Goal: Feedback & Contribution: Leave review/rating

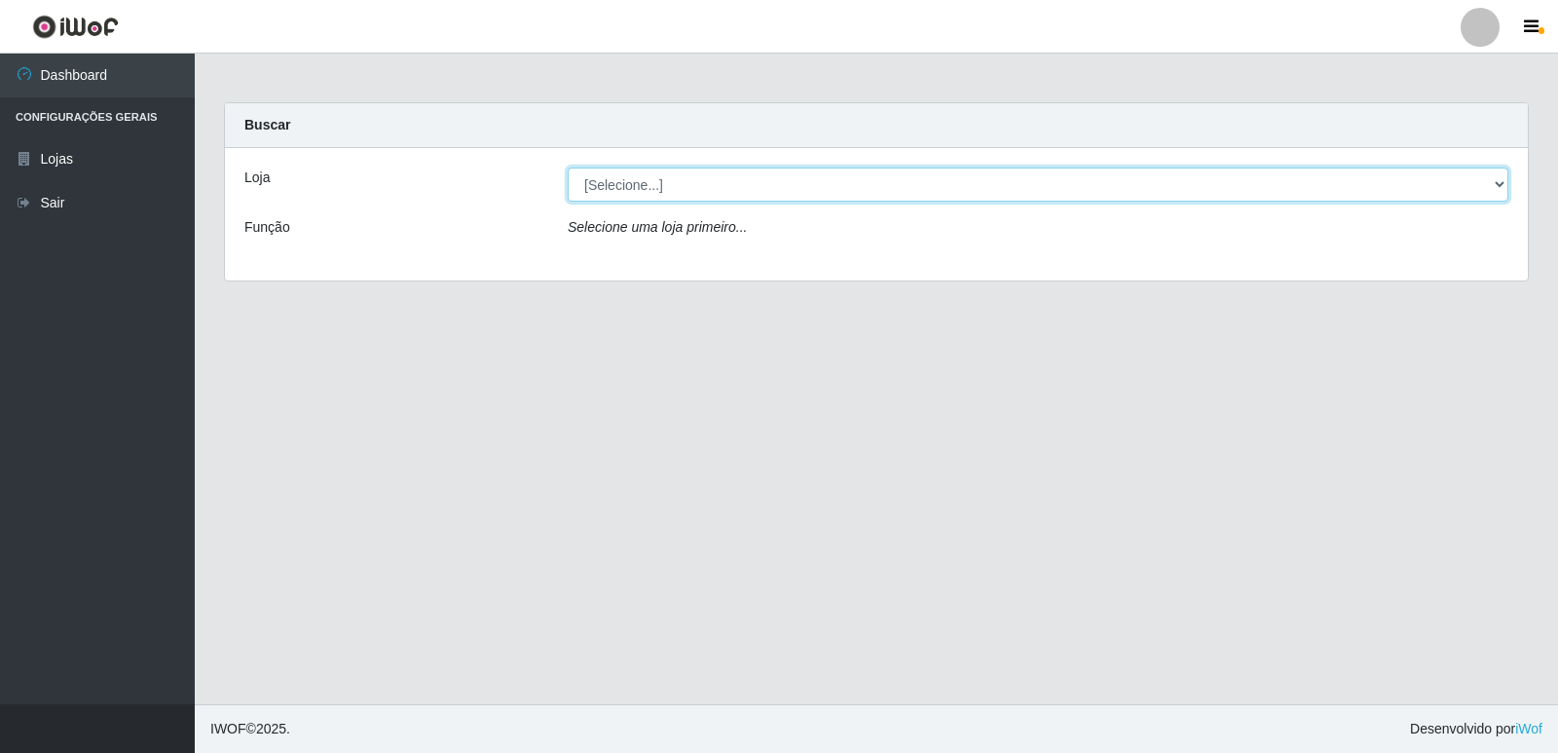
click at [704, 191] on select "[Selecione...] Hiper Queiroz - [GEOGRAPHIC_DATA] [GEOGRAPHIC_DATA] [GEOGRAPHIC_…" at bounding box center [1038, 184] width 940 height 34
select select "516"
click at [568, 167] on select "[Selecione...] Hiper Queiroz - [GEOGRAPHIC_DATA] [GEOGRAPHIC_DATA] [GEOGRAPHIC_…" at bounding box center [1038, 184] width 940 height 34
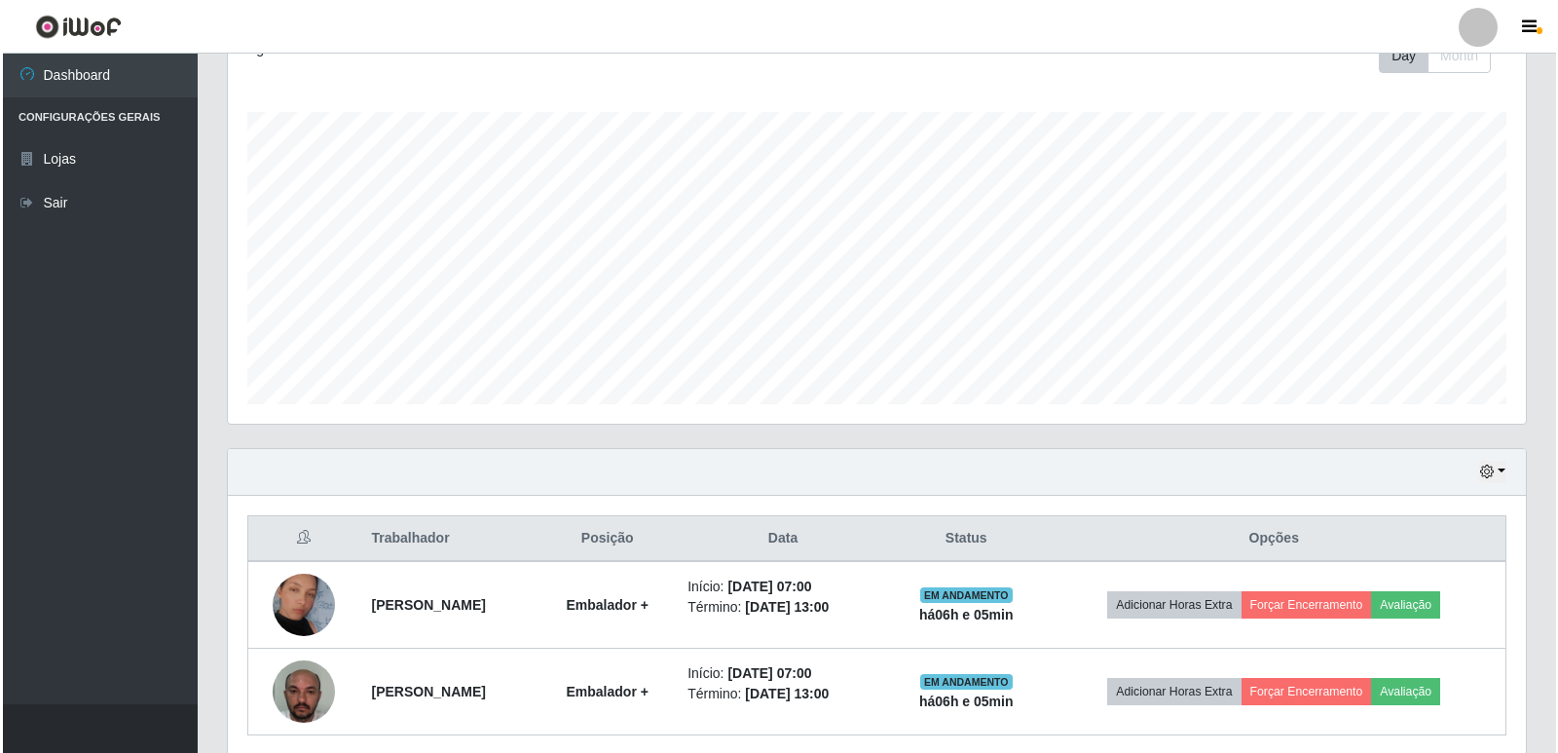
scroll to position [367, 0]
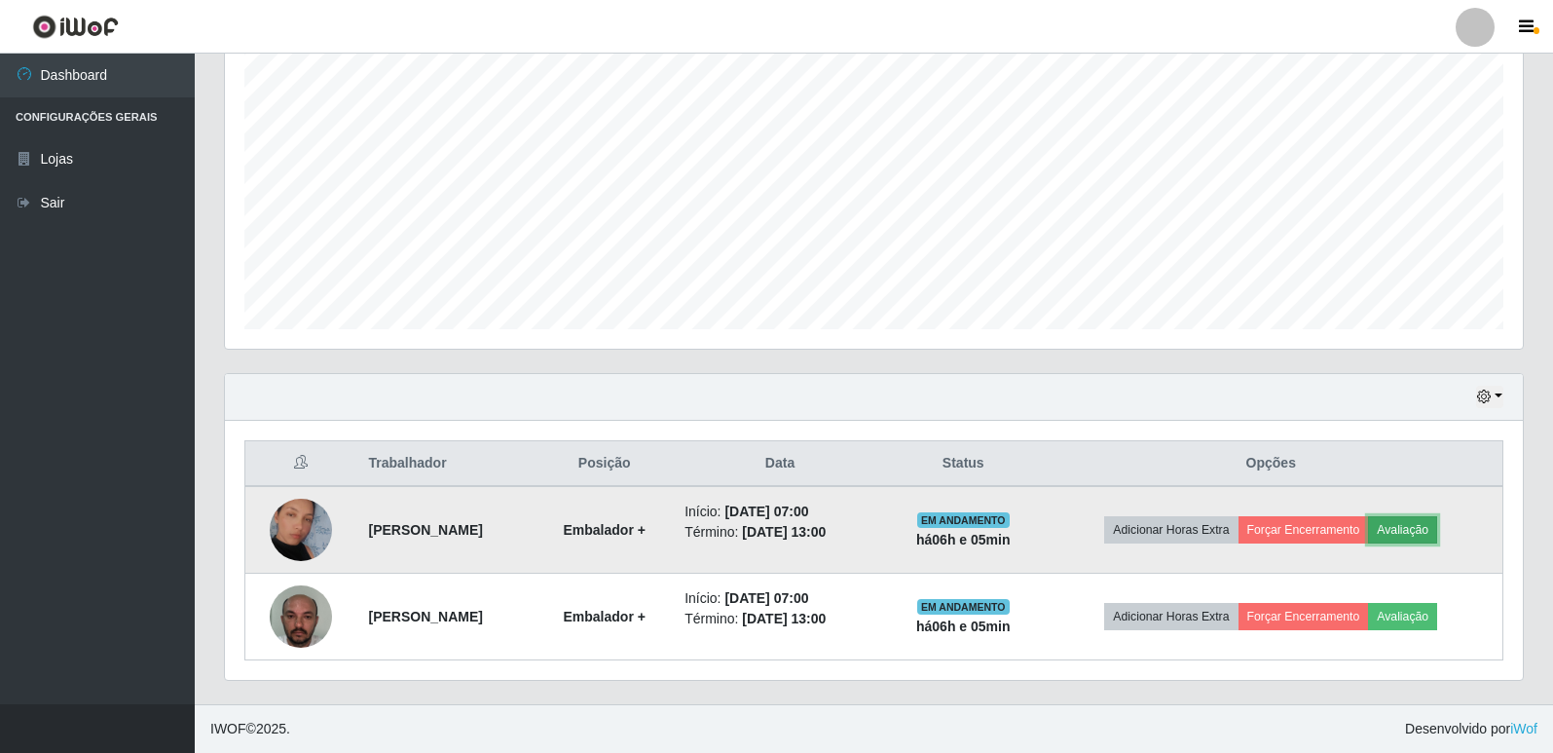
click at [1435, 532] on button "Avaliação" at bounding box center [1402, 529] width 69 height 27
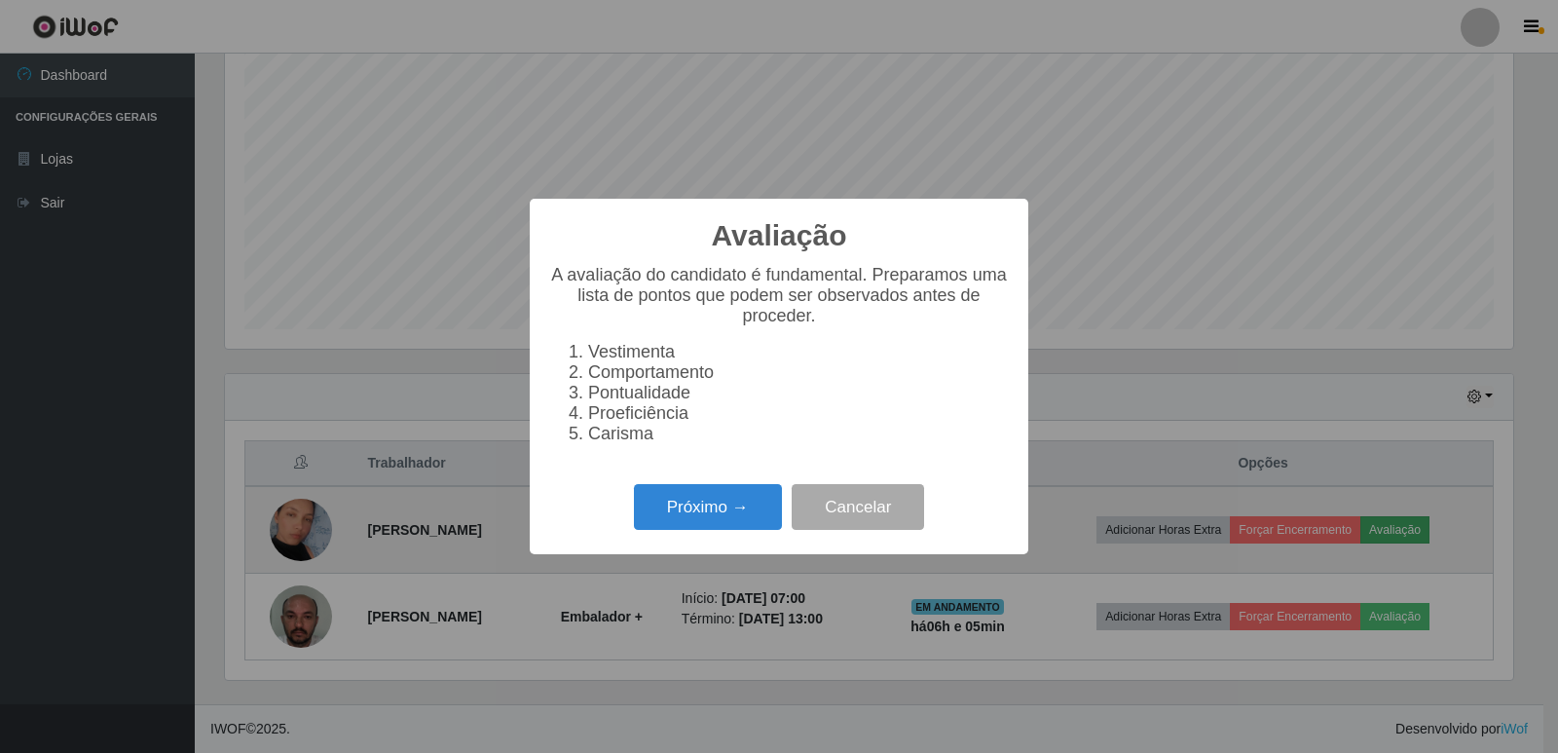
scroll to position [404, 1288]
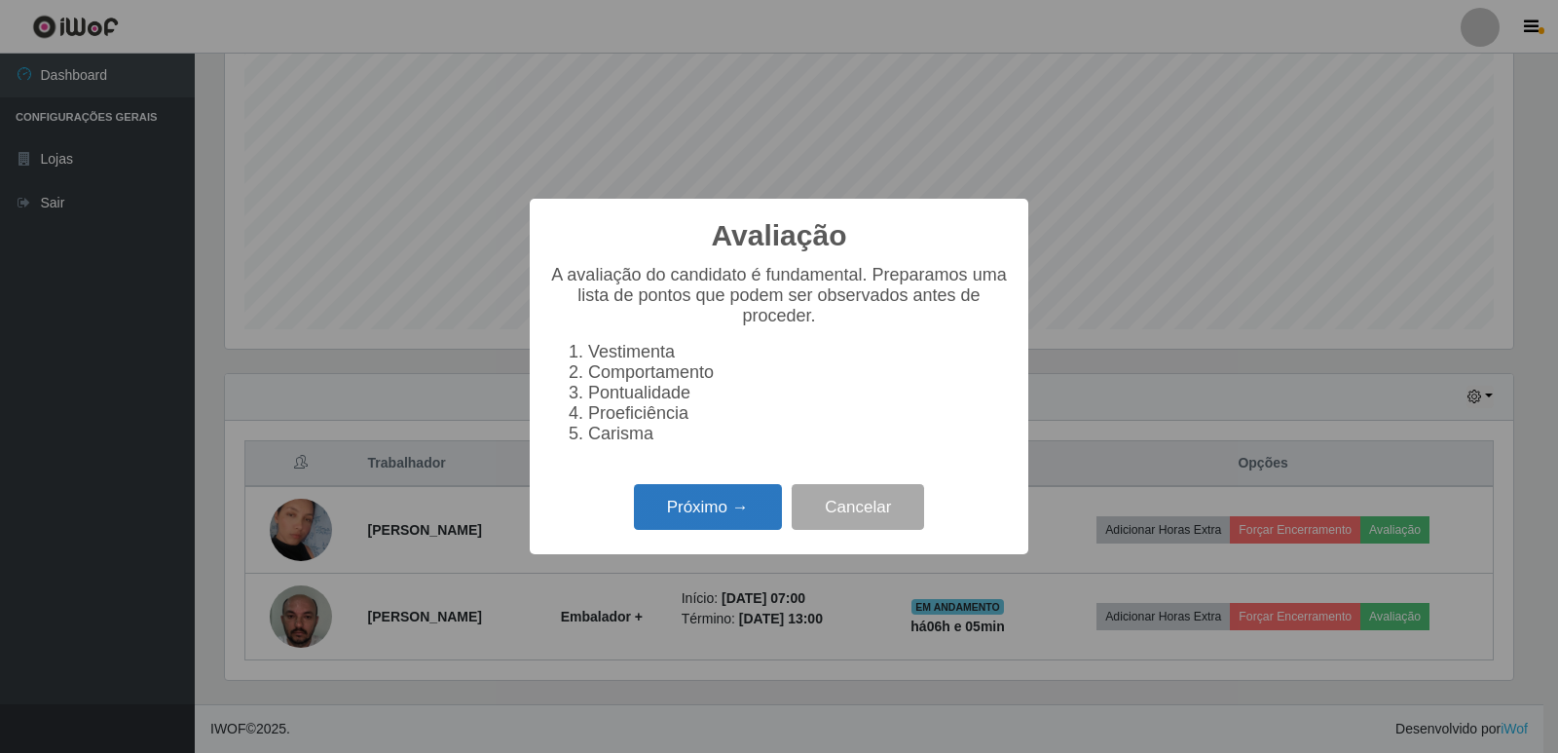
click at [704, 511] on button "Próximo →" at bounding box center [708, 507] width 148 height 46
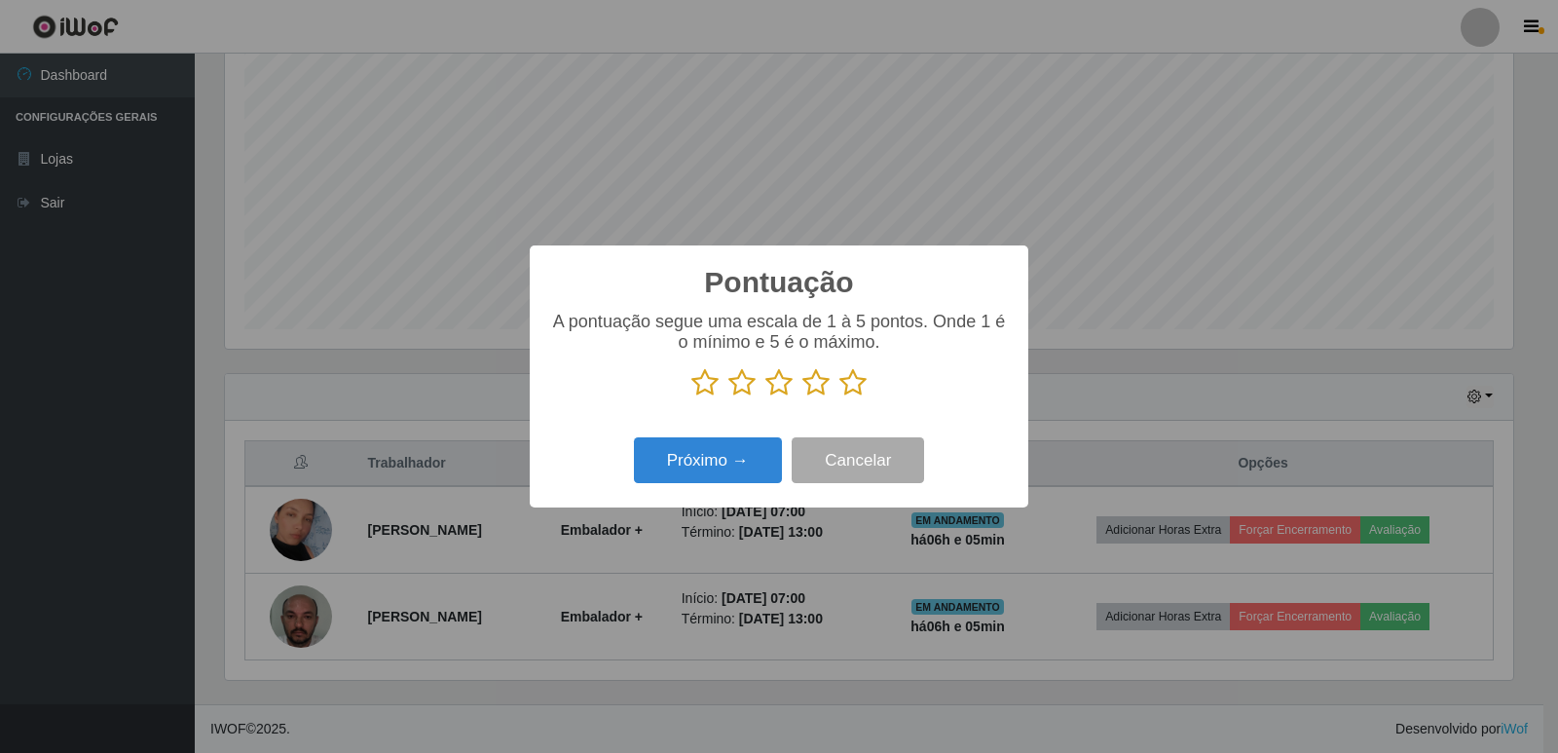
scroll to position [973079, 972195]
click at [855, 388] on icon at bounding box center [852, 382] width 27 height 29
click at [839, 397] on input "radio" at bounding box center [839, 397] width 0 height 0
click at [741, 455] on button "Próximo →" at bounding box center [708, 460] width 148 height 46
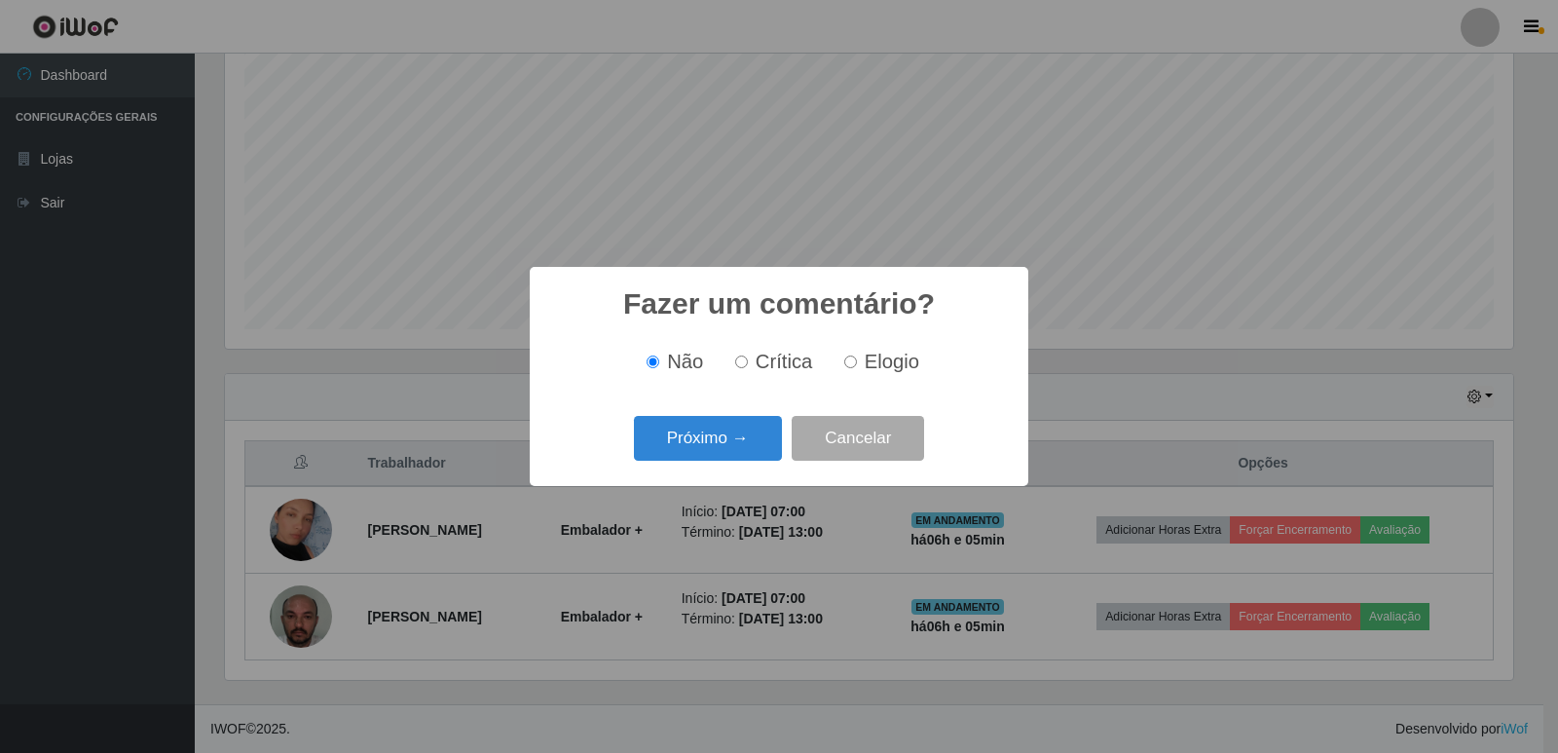
click at [853, 365] on input "Elogio" at bounding box center [850, 361] width 13 height 13
radio input "true"
click at [736, 430] on button "Próximo →" at bounding box center [708, 439] width 148 height 46
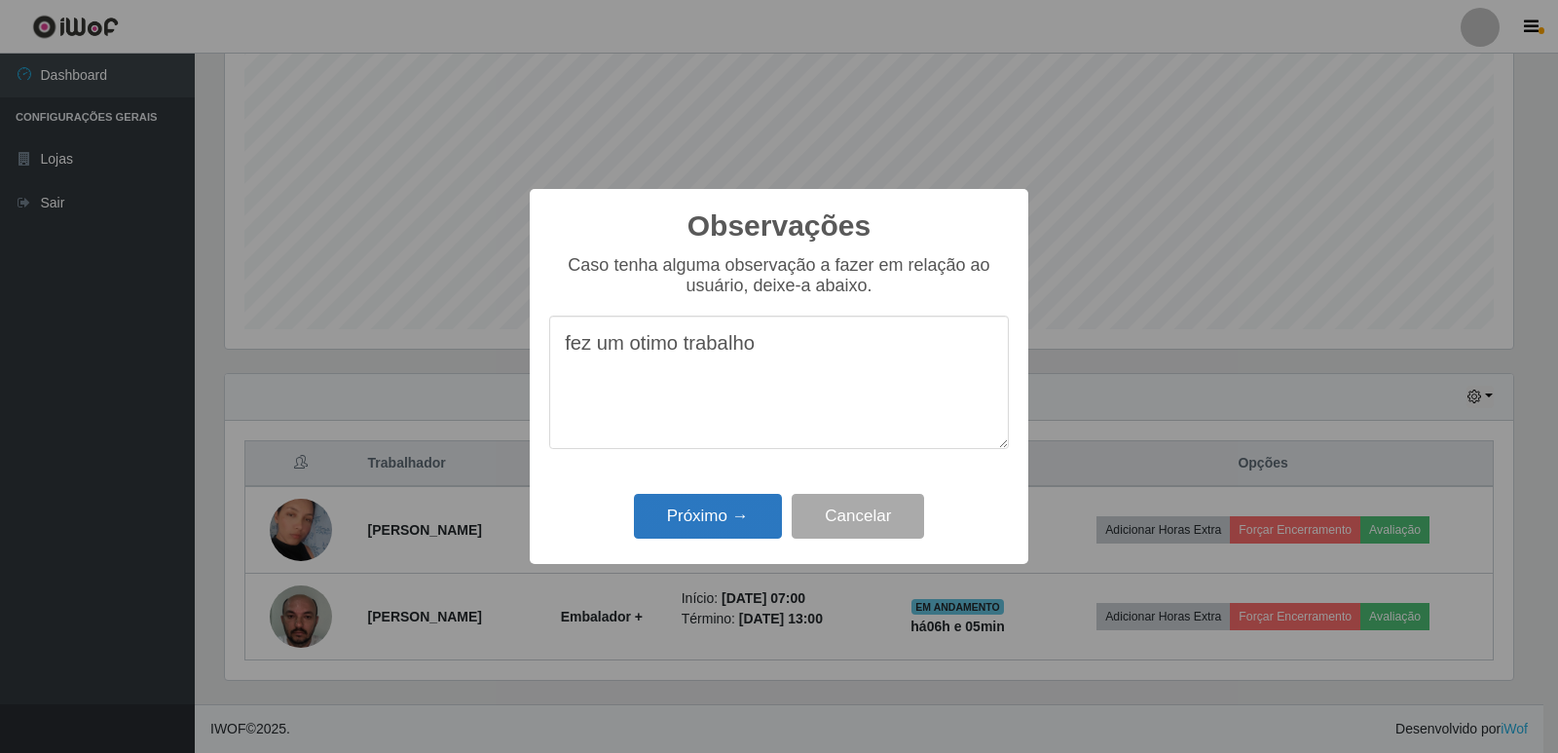
type textarea "fez um otimo trabalho"
click at [715, 516] on button "Próximo →" at bounding box center [708, 517] width 148 height 46
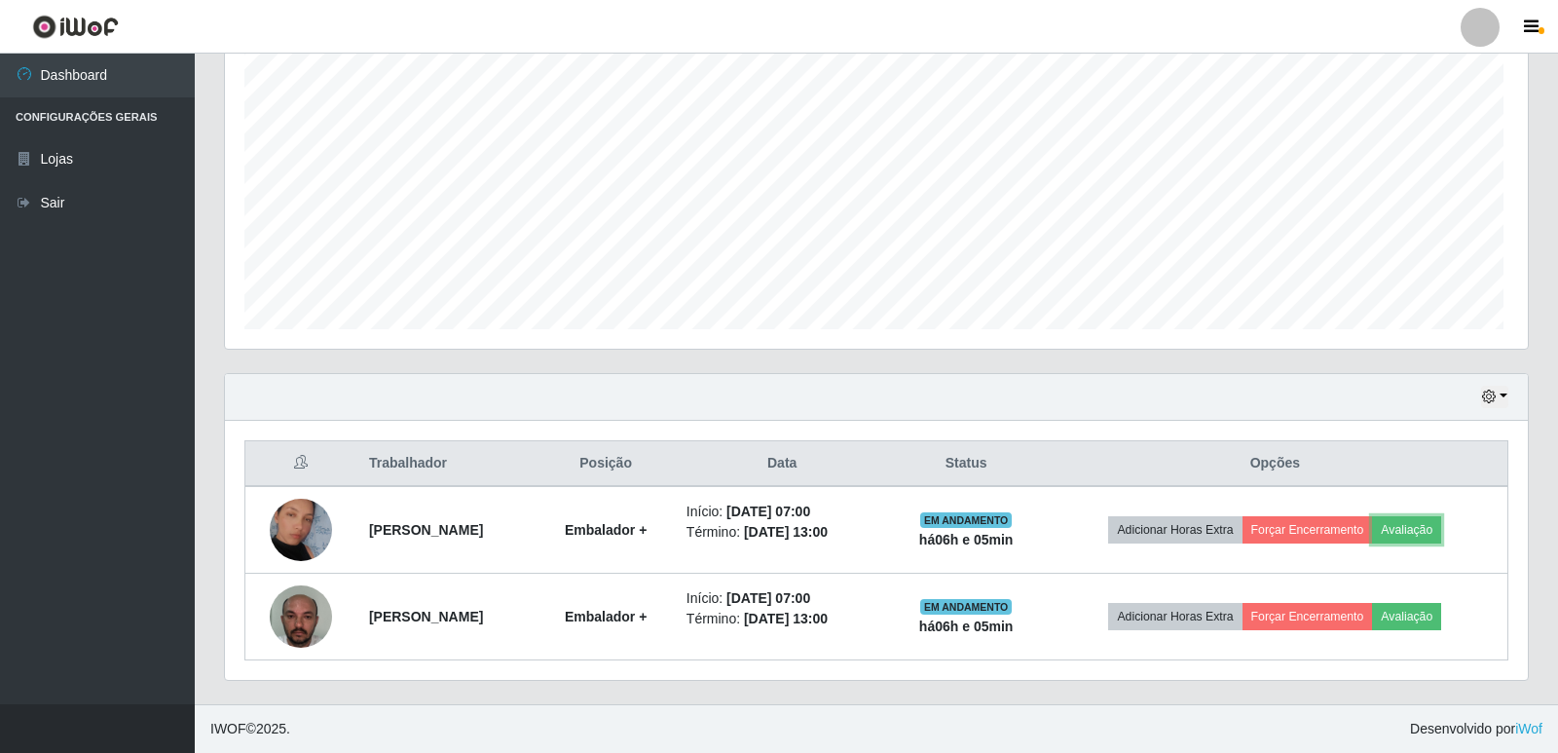
scroll to position [404, 1298]
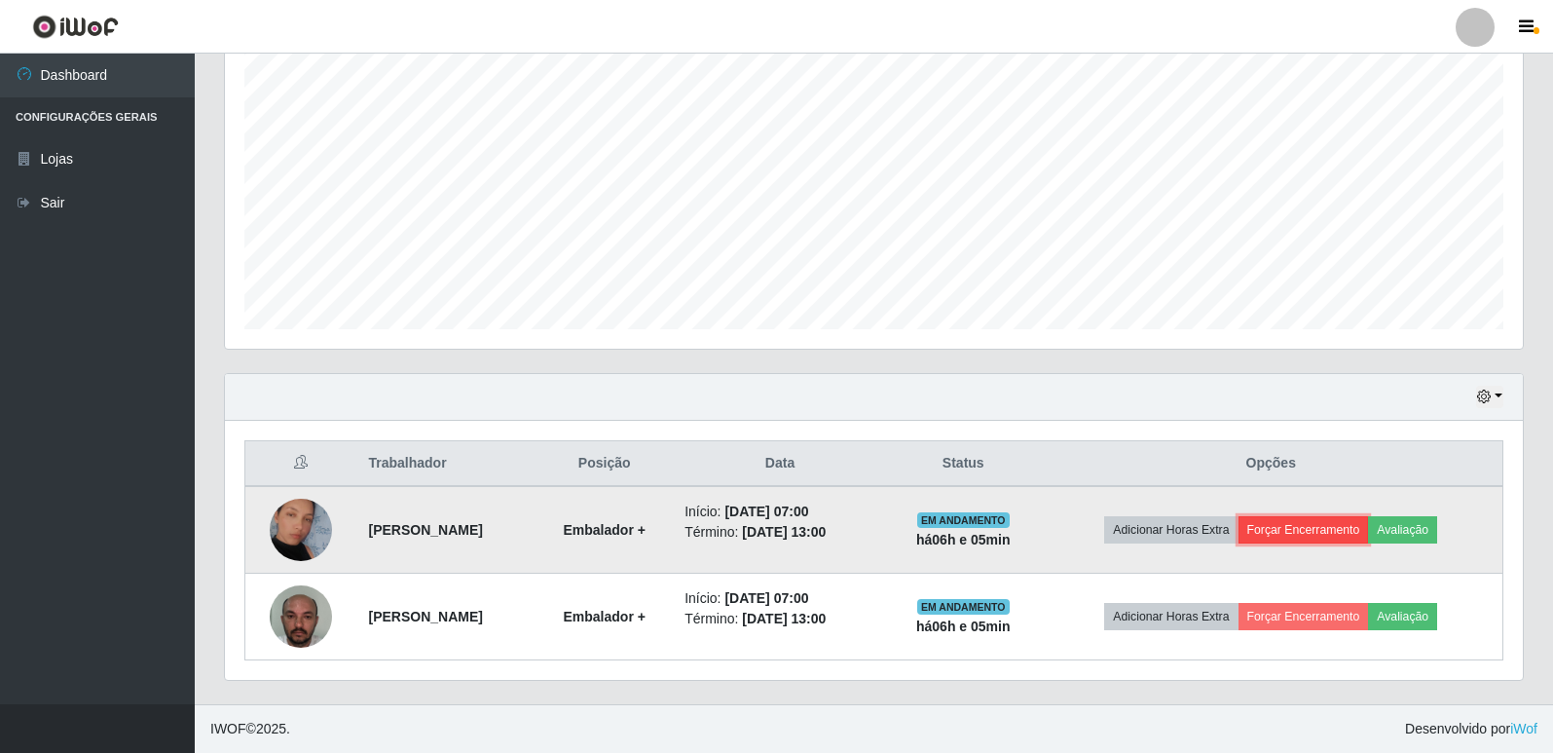
click at [1353, 538] on button "Forçar Encerramento" at bounding box center [1303, 529] width 130 height 27
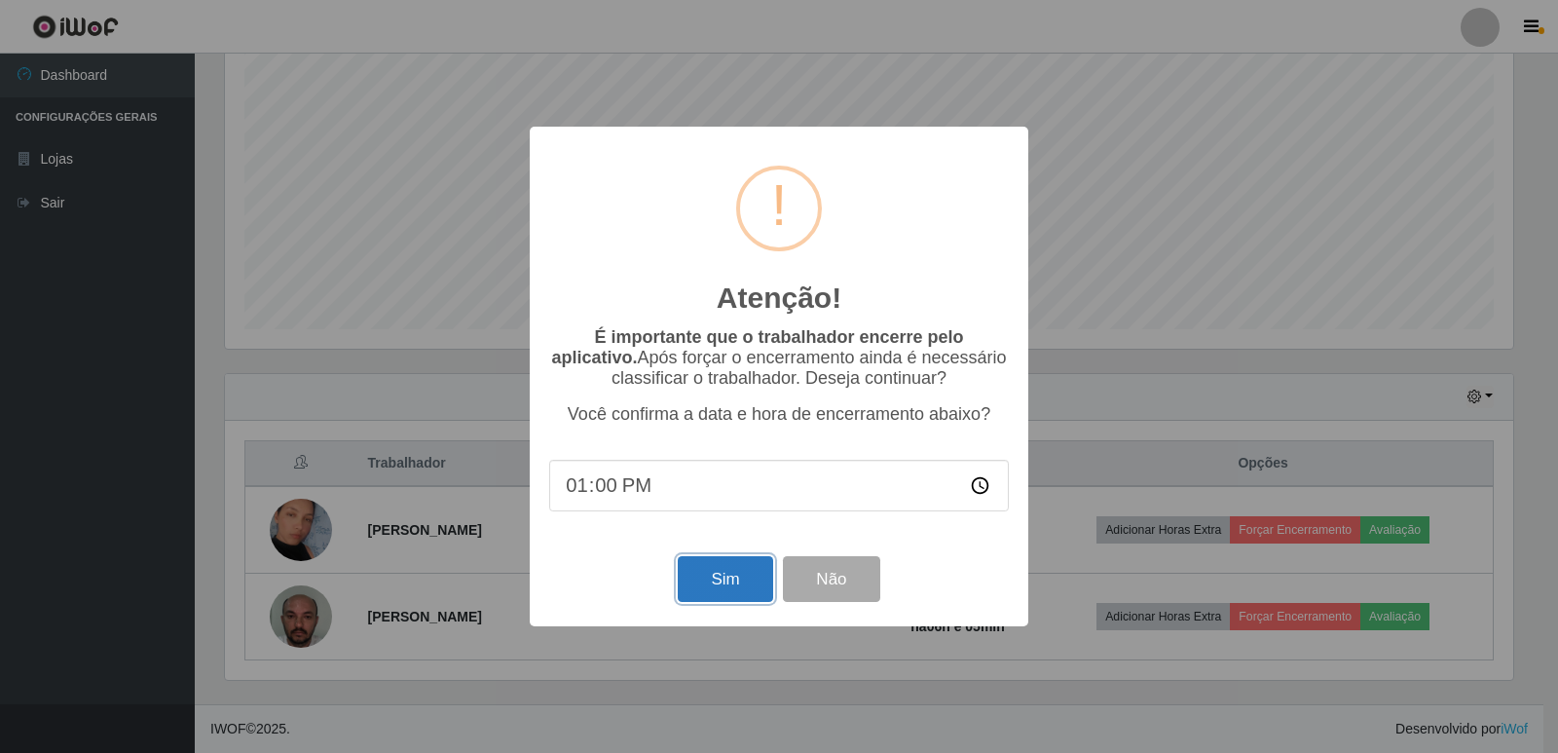
click at [731, 587] on button "Sim" at bounding box center [725, 579] width 94 height 46
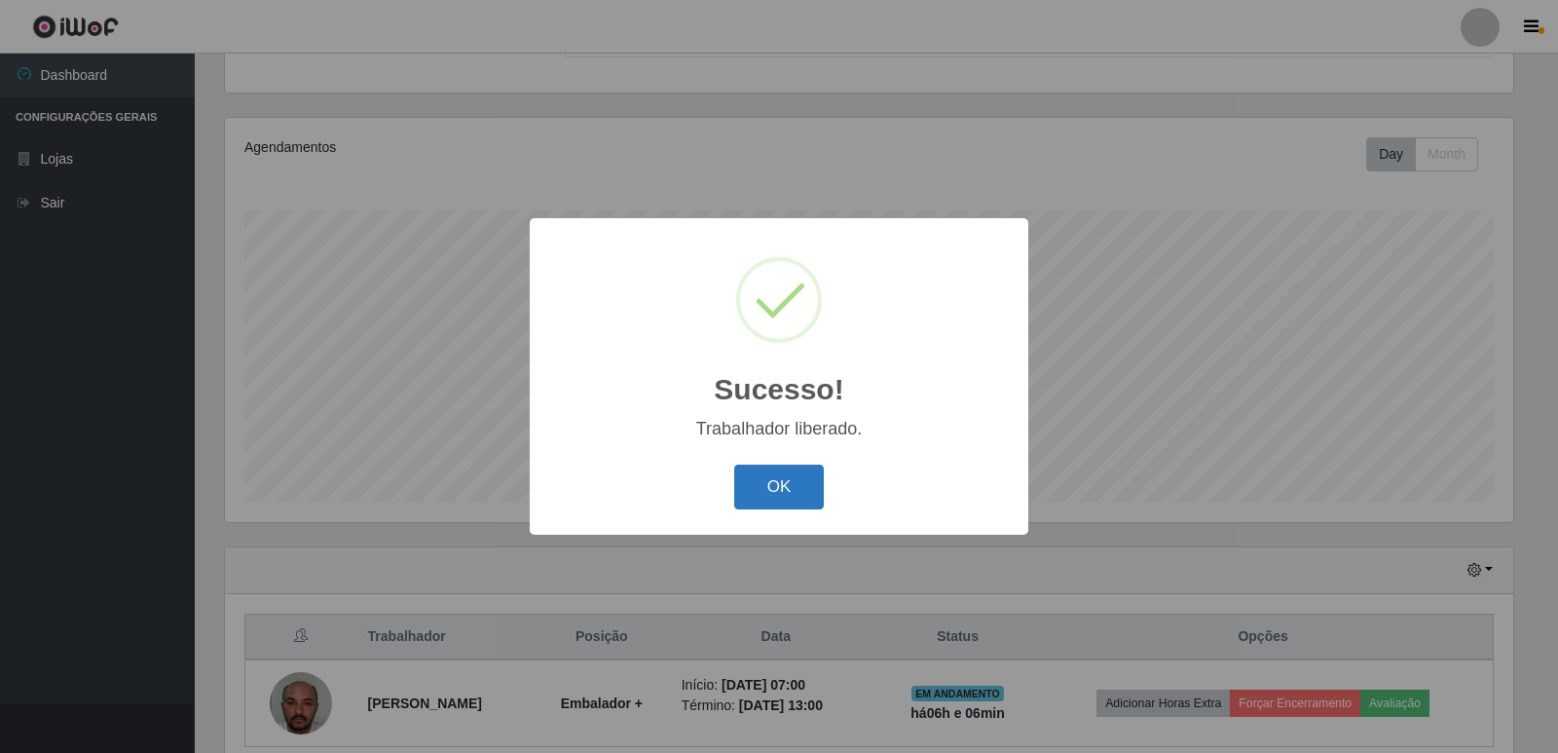
click at [759, 494] on button "OK" at bounding box center [779, 487] width 91 height 46
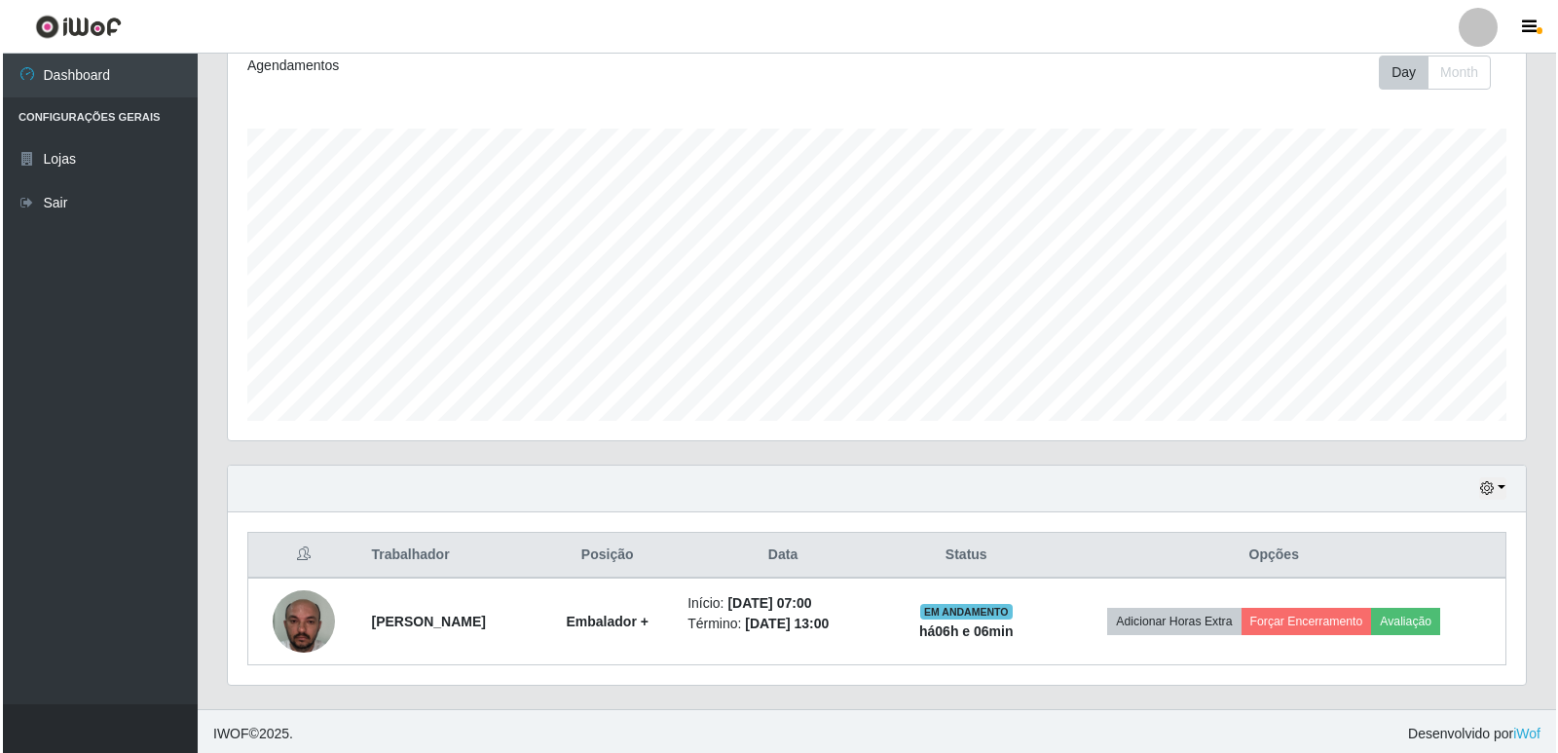
scroll to position [280, 0]
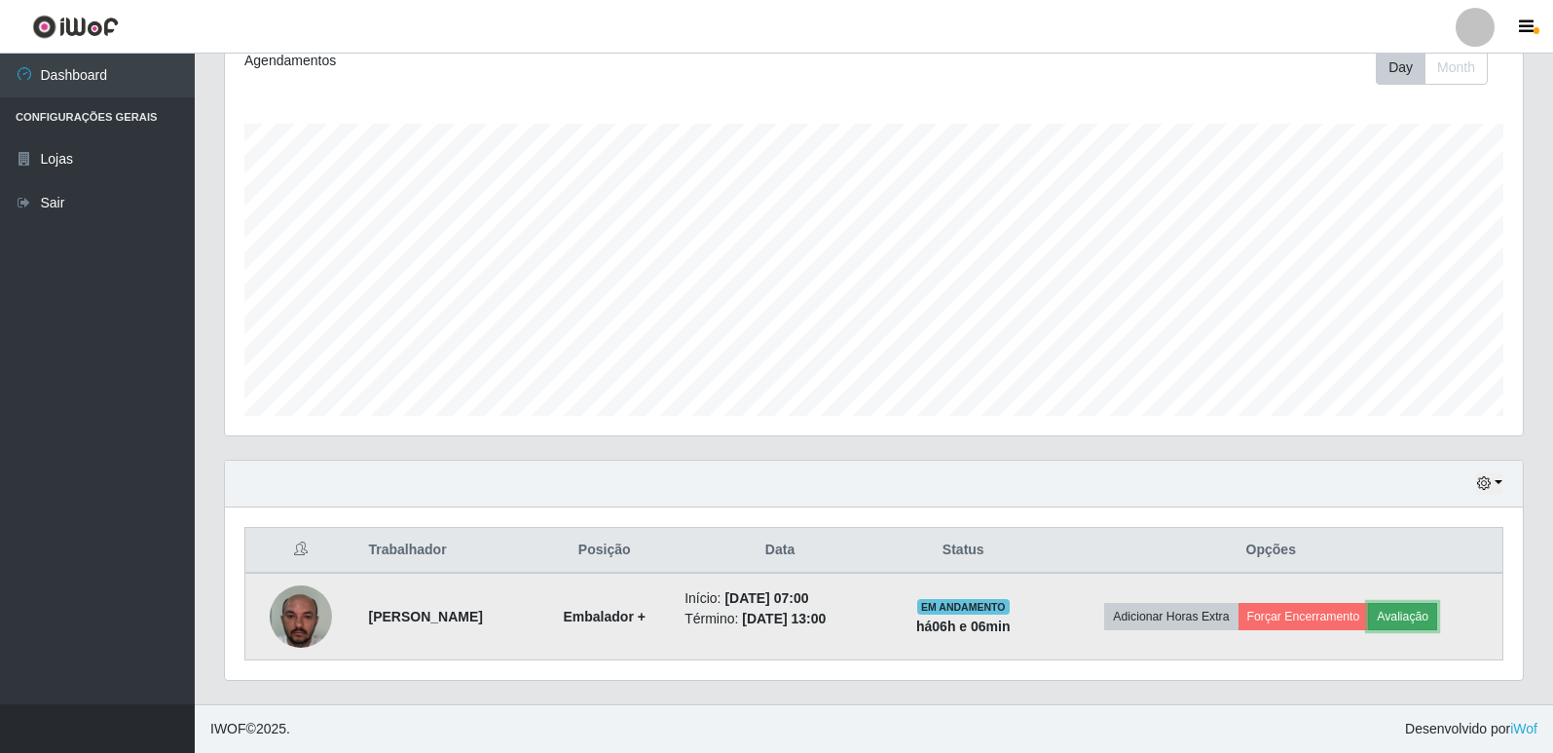
click at [1437, 610] on button "Avaliação" at bounding box center [1402, 616] width 69 height 27
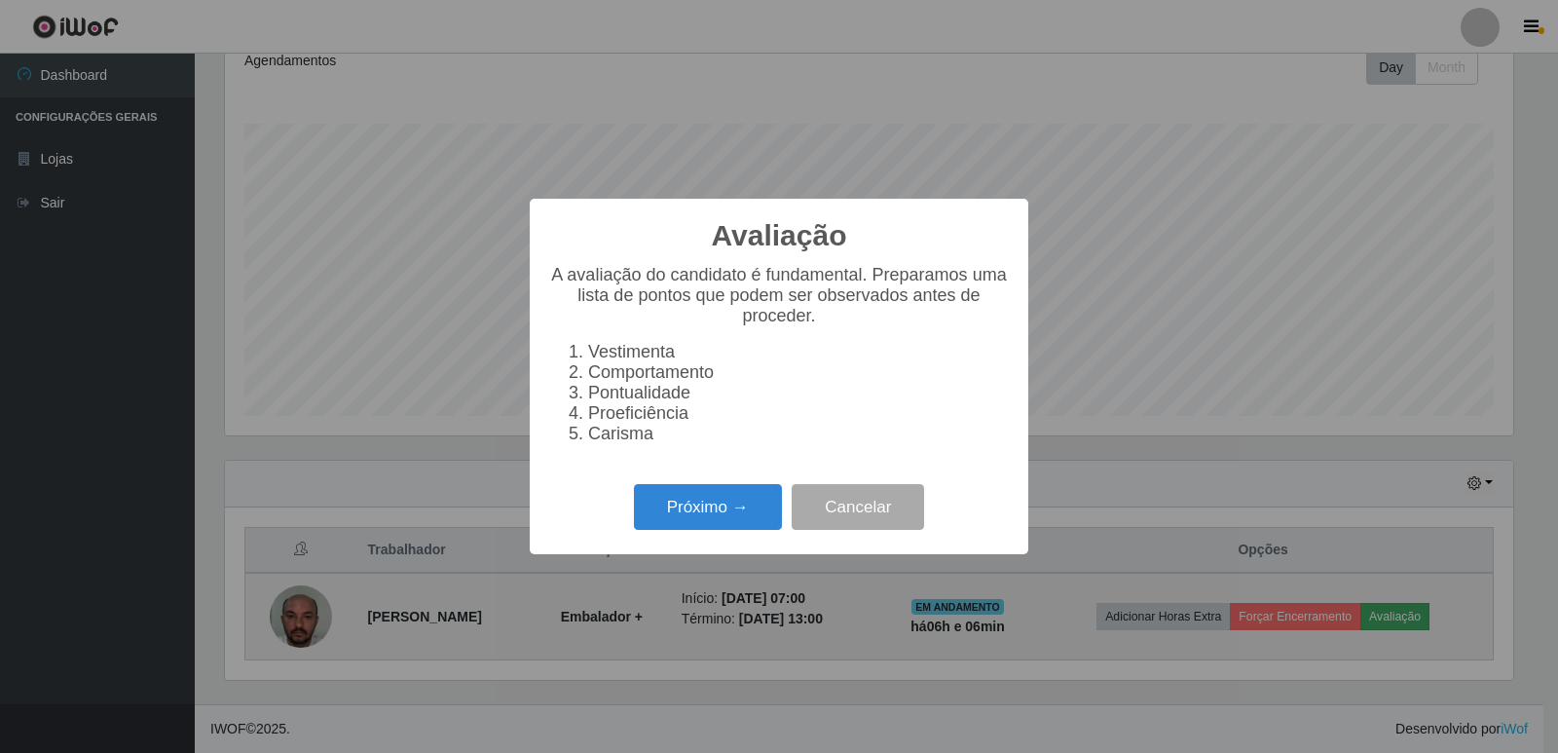
scroll to position [404, 1288]
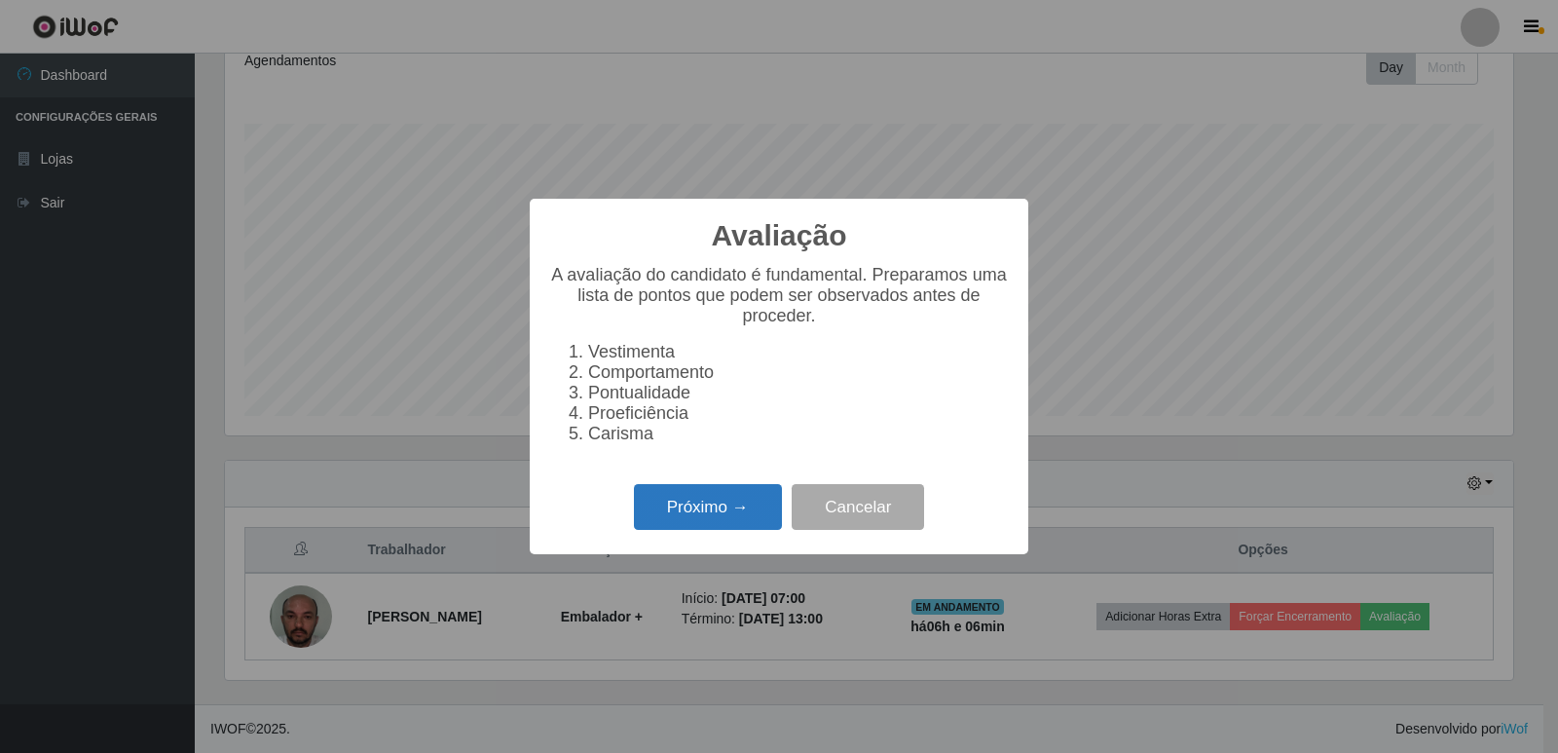
click at [663, 523] on button "Próximo →" at bounding box center [708, 507] width 148 height 46
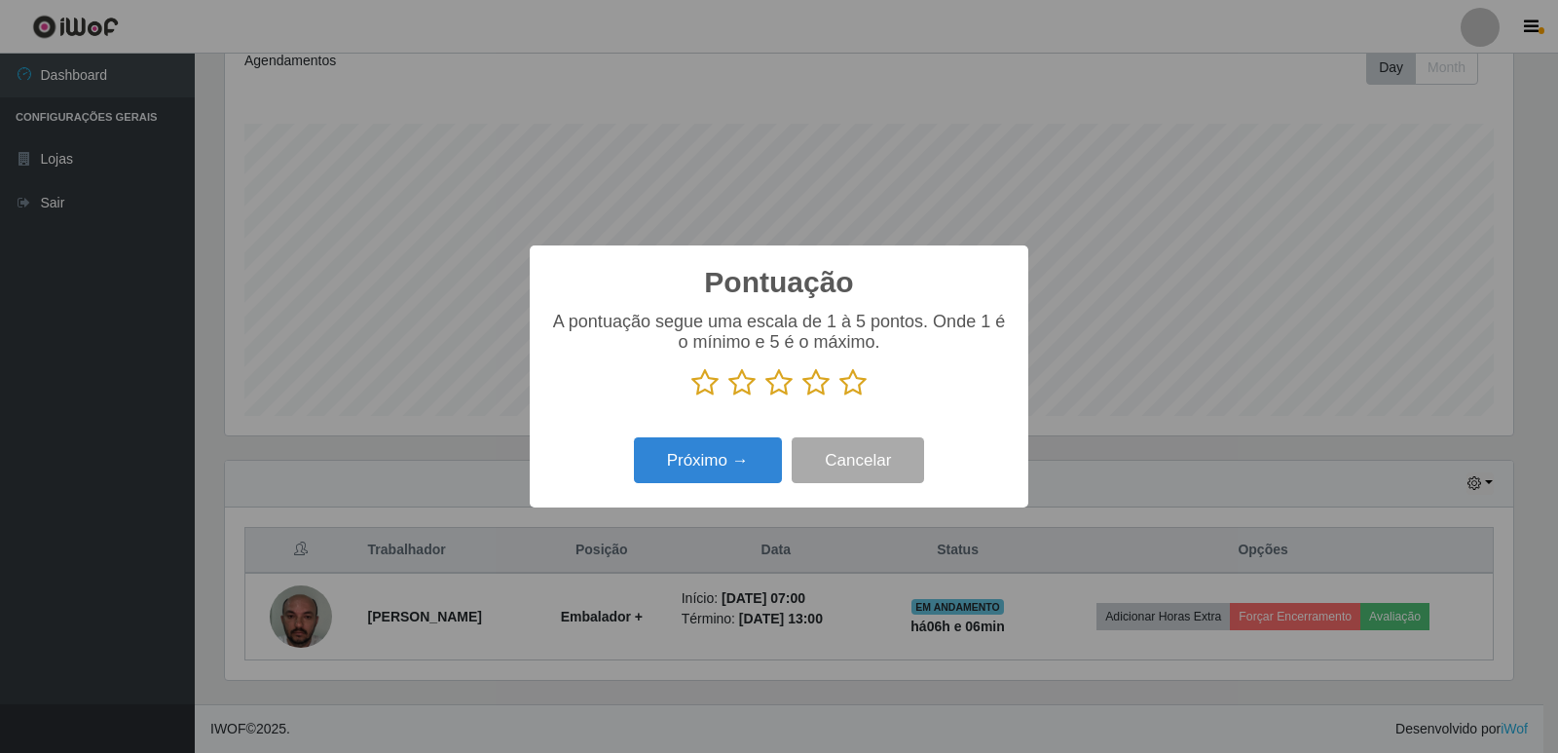
click at [851, 388] on icon at bounding box center [852, 382] width 27 height 29
click at [839, 397] on input "radio" at bounding box center [839, 397] width 0 height 0
click at [725, 466] on button "Próximo →" at bounding box center [708, 460] width 148 height 46
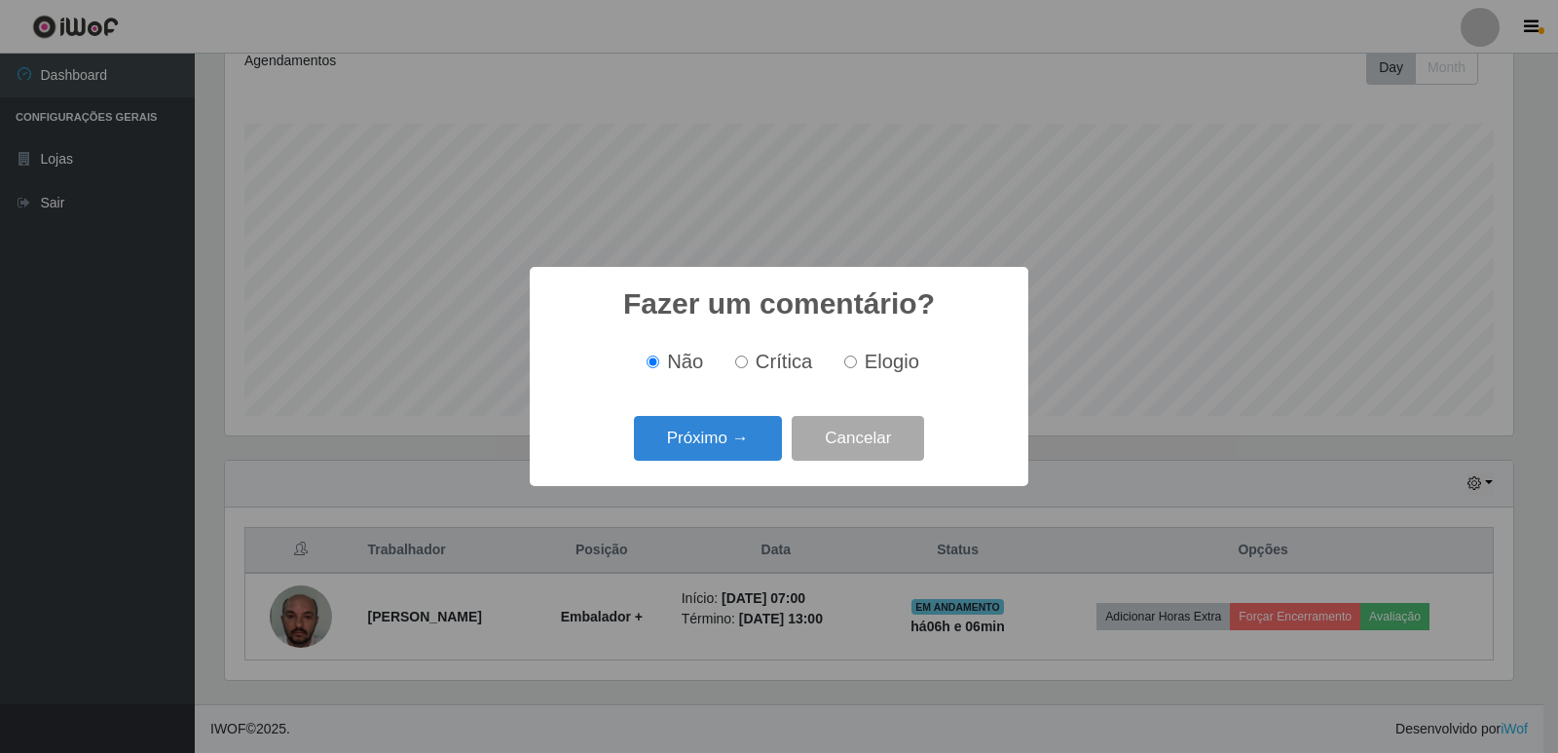
click at [850, 361] on input "Elogio" at bounding box center [850, 361] width 13 height 13
radio input "true"
click at [711, 443] on button "Próximo →" at bounding box center [708, 439] width 148 height 46
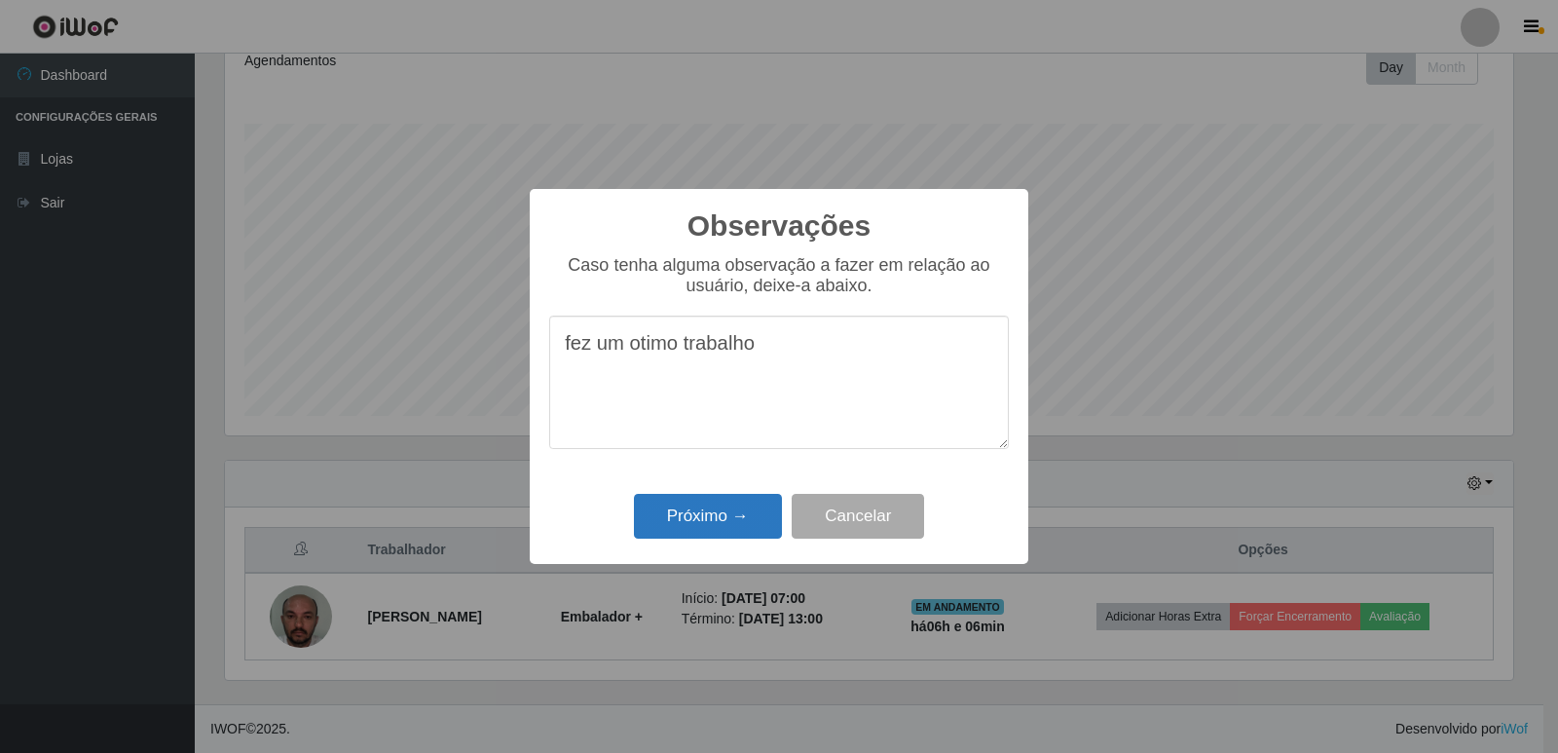
type textarea "fez um otimo trabalho"
click at [690, 529] on button "Próximo →" at bounding box center [708, 517] width 148 height 46
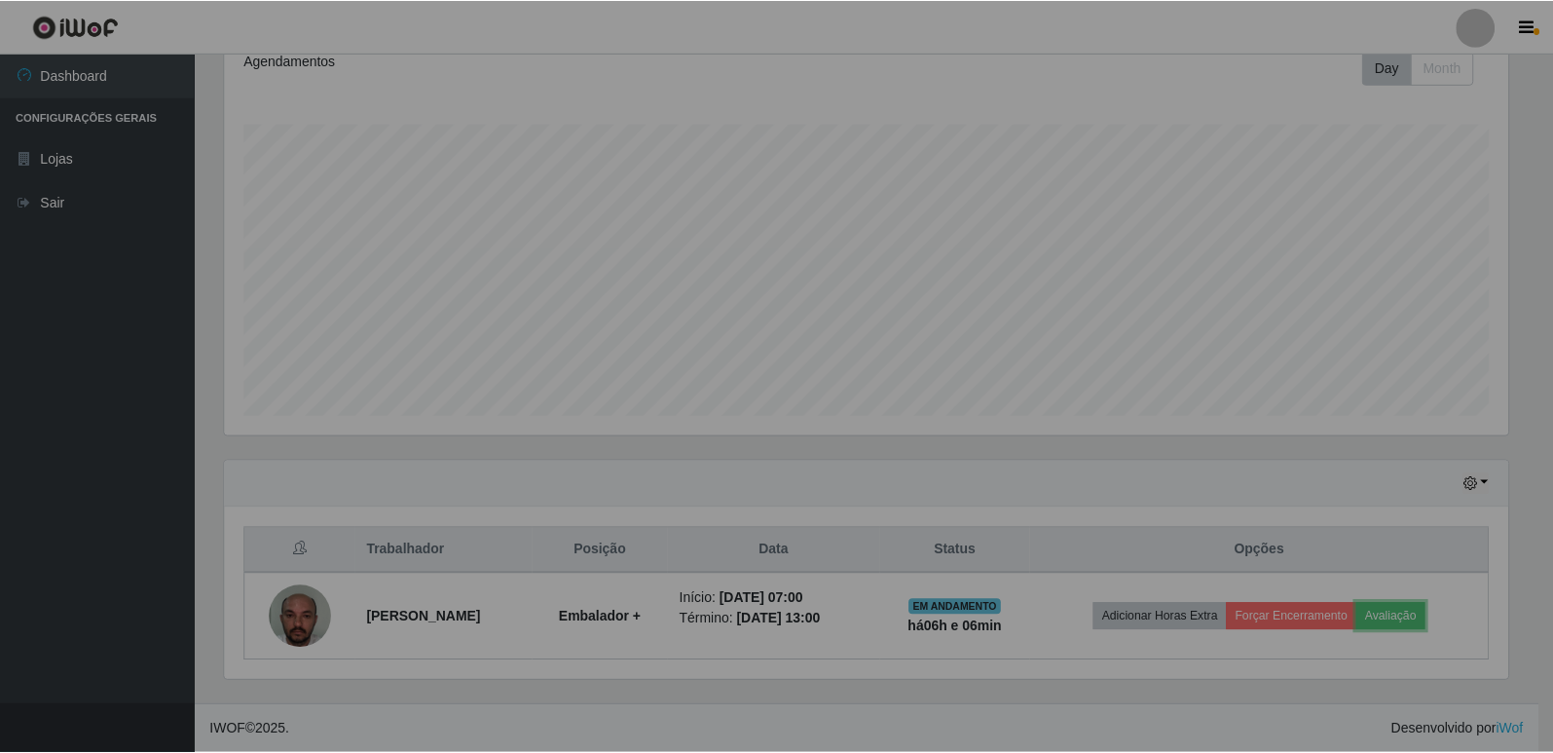
scroll to position [404, 1298]
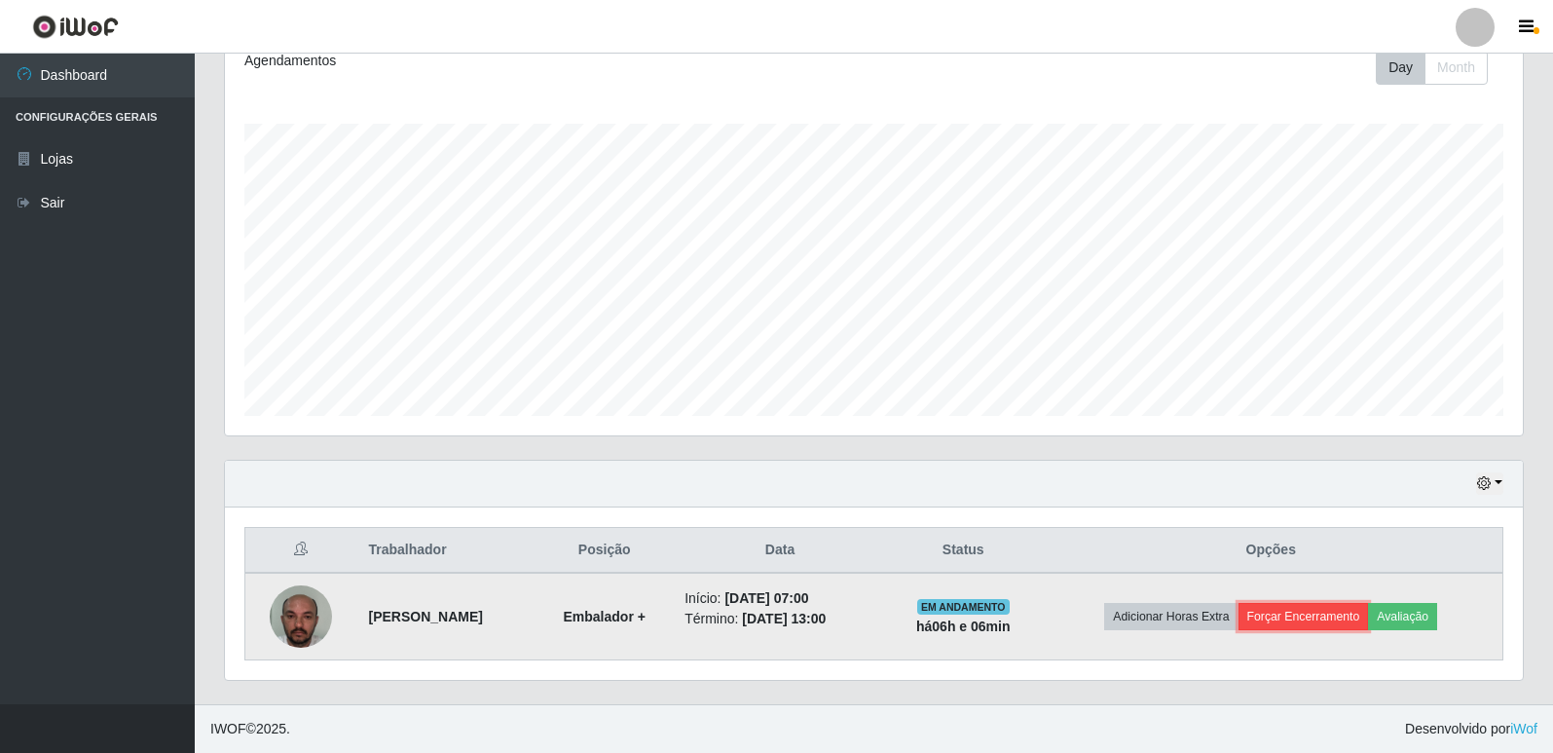
click at [1355, 614] on button "Forçar Encerramento" at bounding box center [1303, 616] width 130 height 27
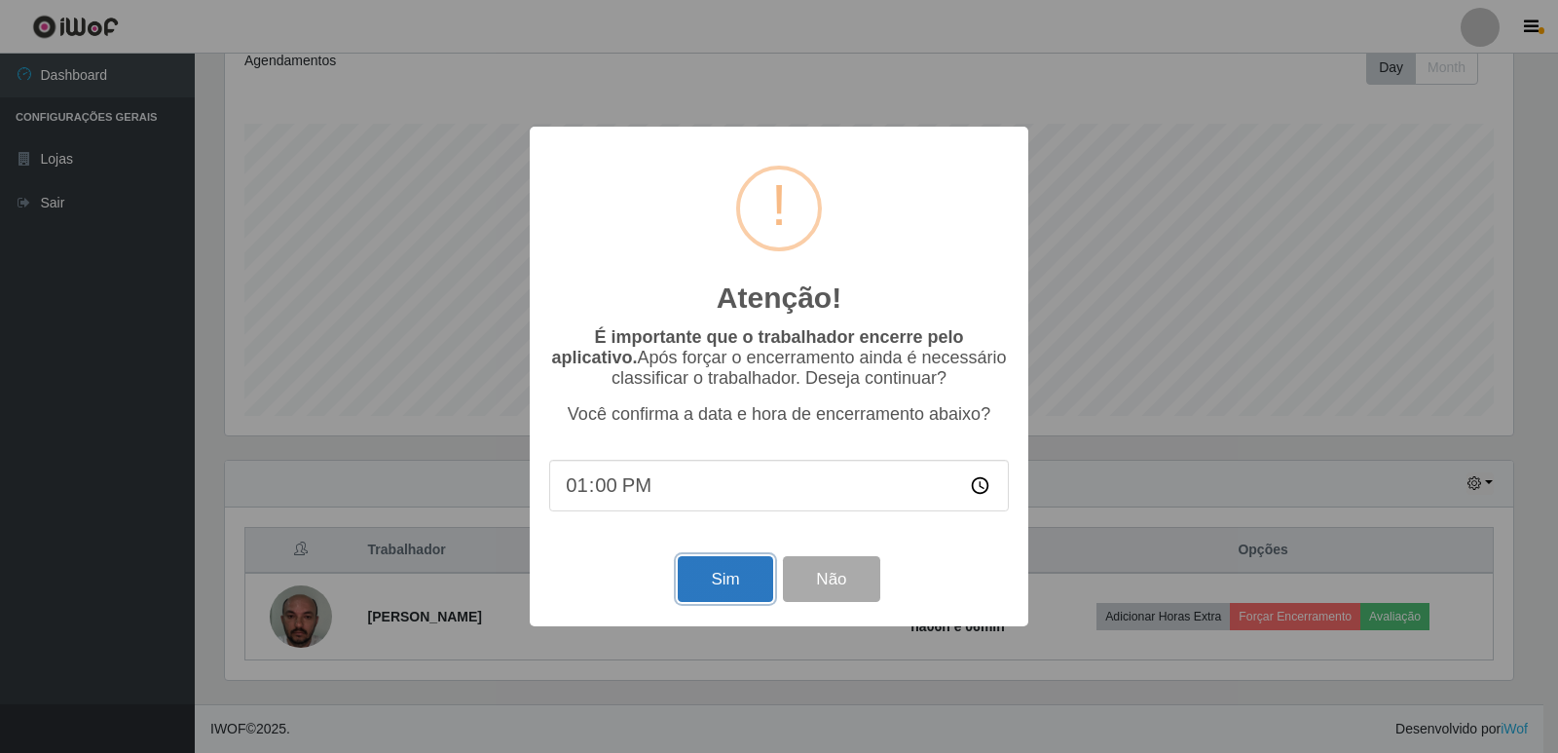
click at [720, 585] on button "Sim" at bounding box center [725, 579] width 94 height 46
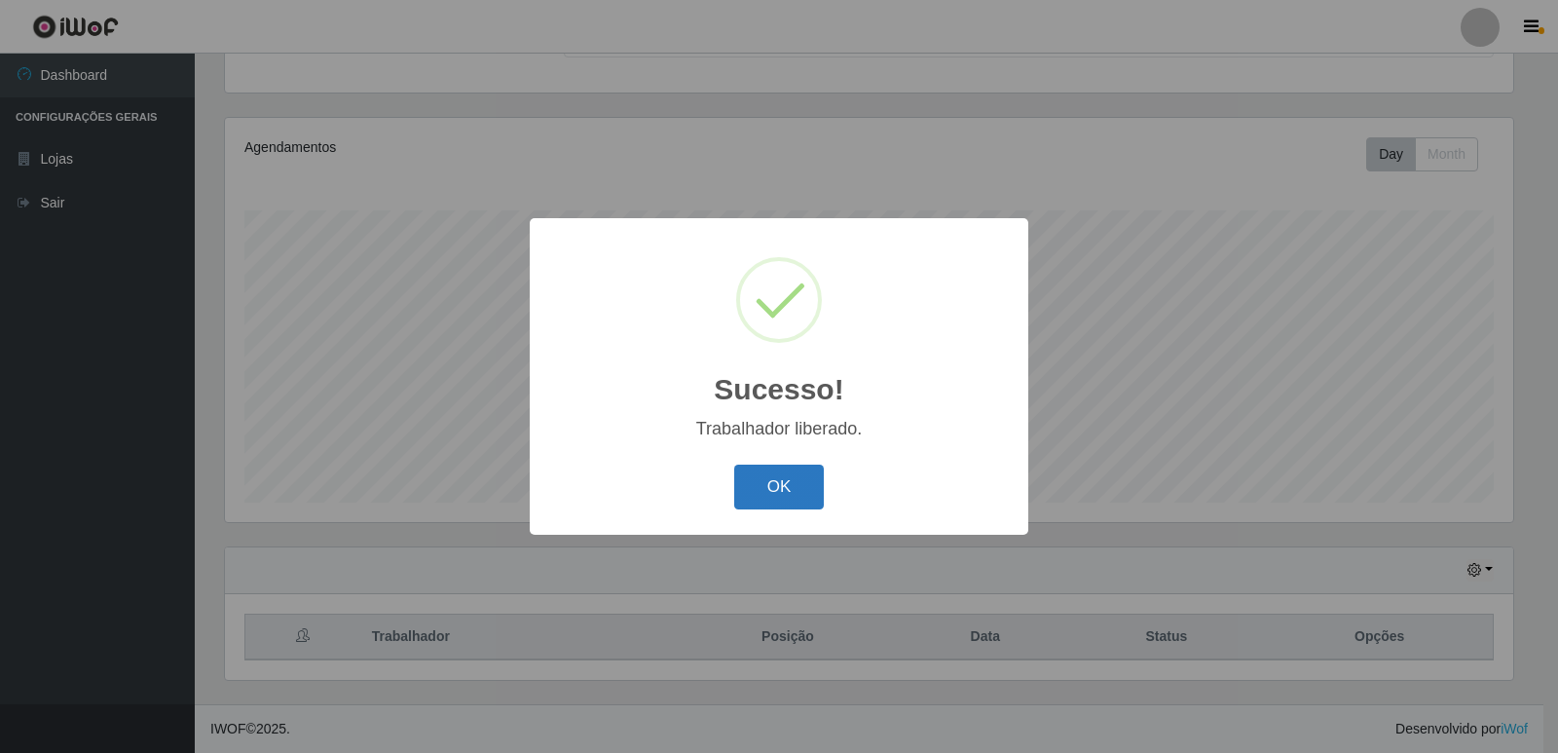
click at [750, 500] on button "OK" at bounding box center [779, 487] width 91 height 46
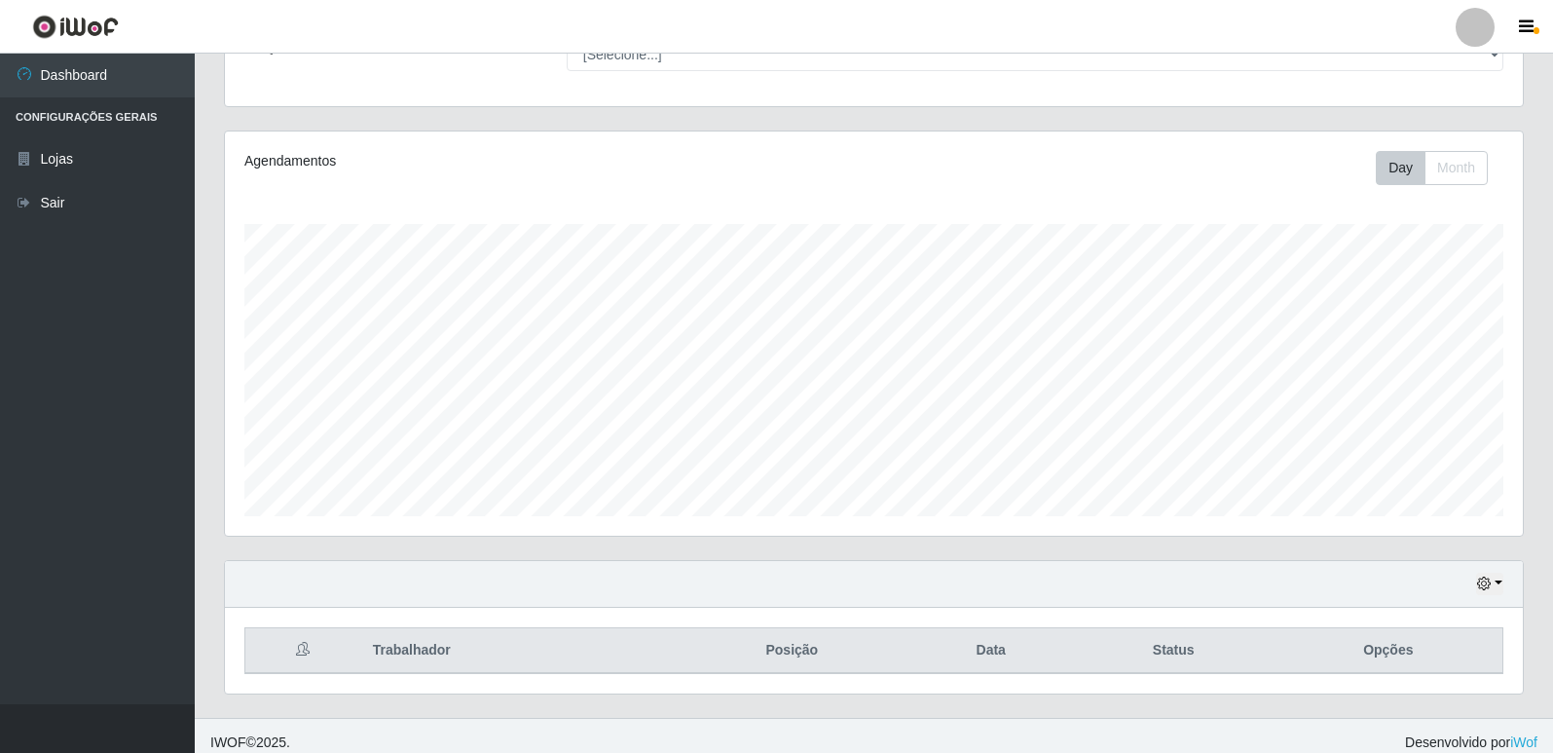
scroll to position [0, 0]
